Goal: Transaction & Acquisition: Purchase product/service

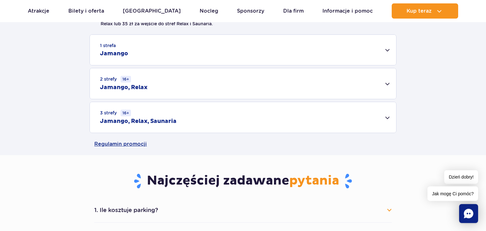
scroll to position [267, 0]
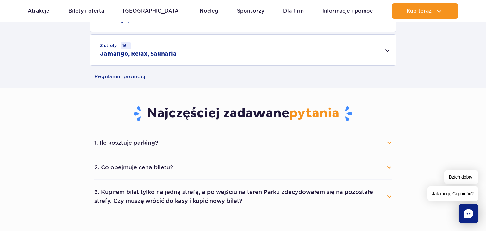
click at [147, 143] on button "1. Ile kosztuje parking?" at bounding box center [242, 143] width 297 height 14
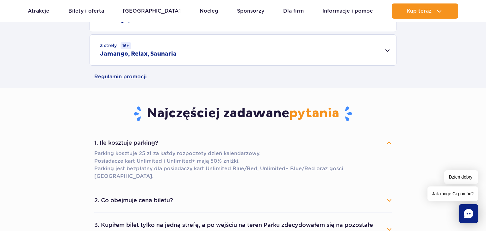
click at [131, 142] on button "1. Ile kosztuje parking?" at bounding box center [242, 143] width 297 height 14
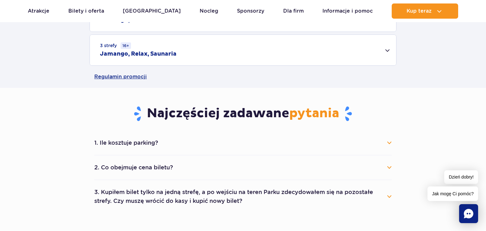
click at [134, 167] on button "2. Co obejmuje cena biletu?" at bounding box center [242, 168] width 297 height 14
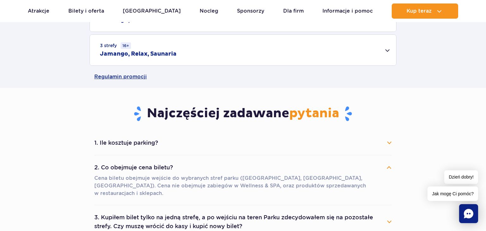
click at [169, 144] on button "1. Ile kosztuje parking?" at bounding box center [242, 143] width 297 height 14
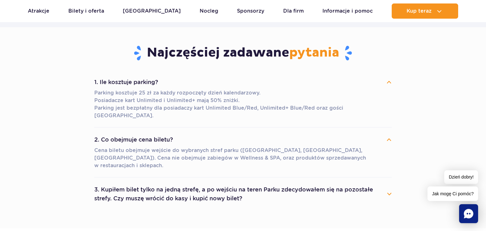
scroll to position [367, 0]
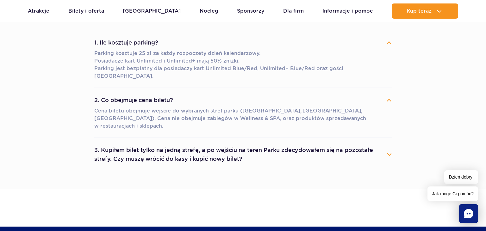
click at [157, 143] on button "3. Kupiłem bilet tylko na jedną strefę, a po wejściu na teren Parku zdecydowałe…" at bounding box center [242, 154] width 297 height 23
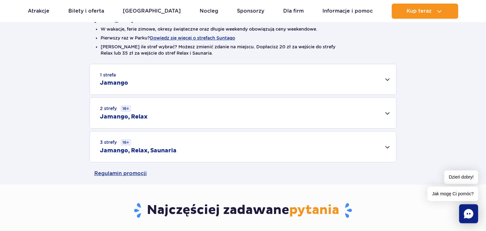
scroll to position [167, 0]
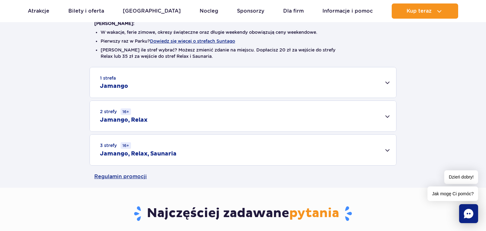
click at [190, 148] on div "3 strefy 16+ Jamango, Relax, Saunaria" at bounding box center [243, 150] width 306 height 31
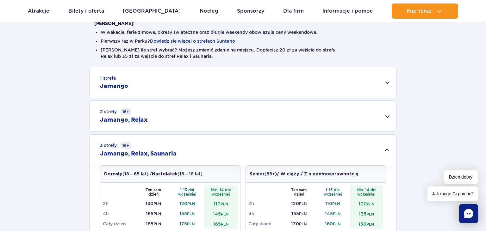
click at [139, 115] on div "2 strefy 16+ Jamango, Relax" at bounding box center [243, 116] width 306 height 31
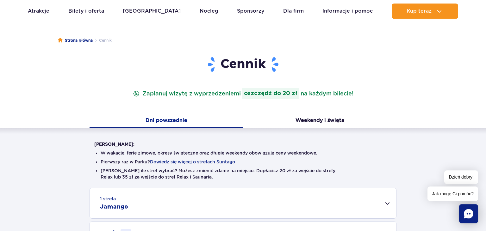
scroll to position [0, 0]
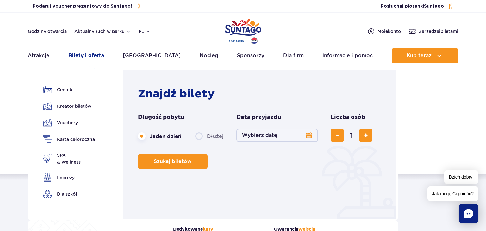
click at [93, 56] on link "Bilety i oferta" at bounding box center [86, 55] width 36 height 15
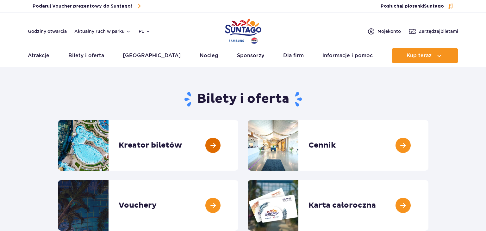
click at [238, 141] on link at bounding box center [238, 145] width 0 height 51
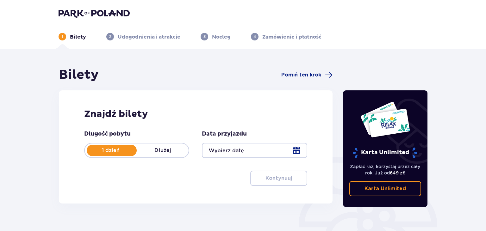
click at [218, 154] on div at bounding box center [254, 150] width 105 height 15
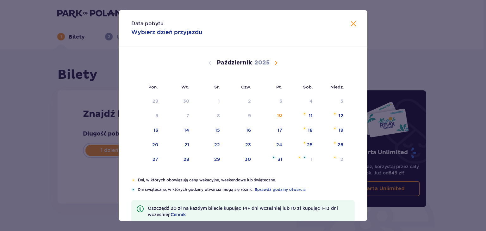
click at [278, 63] on span "Następny miesiąc" at bounding box center [276, 63] width 8 height 8
click at [276, 63] on span "Następny miesiąc" at bounding box center [276, 63] width 8 height 8
click at [211, 64] on span "Poprzedni miesiąc" at bounding box center [210, 63] width 8 height 8
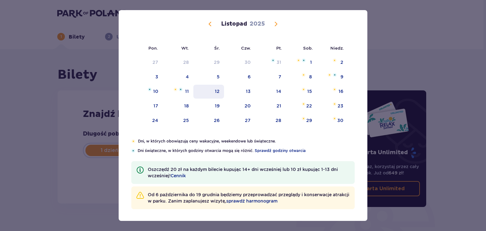
scroll to position [40, 0]
click at [265, 201] on span "sprawdź harmonogram" at bounding box center [251, 200] width 51 height 6
click at [28, 123] on div "Data pobytu Wybierz dzień przyjazdu Pon. Wt. Śr. Czw. Pt. Sob. Niedz. Październ…" at bounding box center [243, 115] width 486 height 231
